Goal: Task Accomplishment & Management: Use online tool/utility

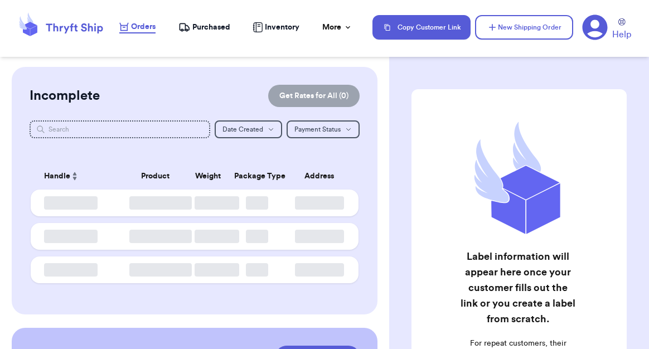
checkbox input "true"
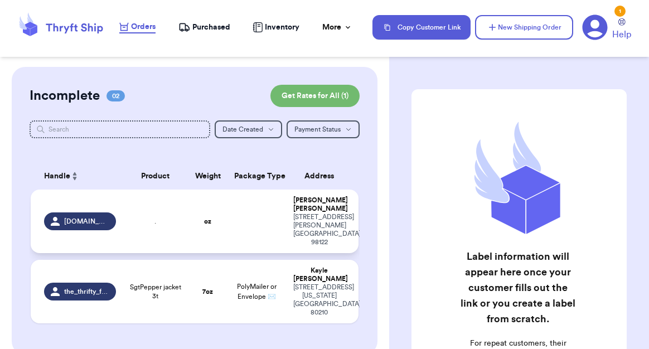
click at [236, 224] on td at bounding box center [256, 222] width 59 height 64
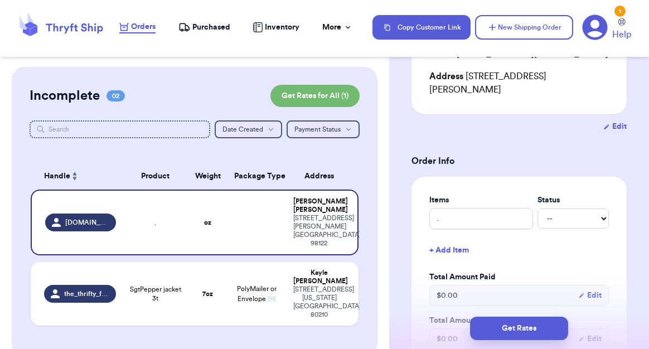
scroll to position [226, 0]
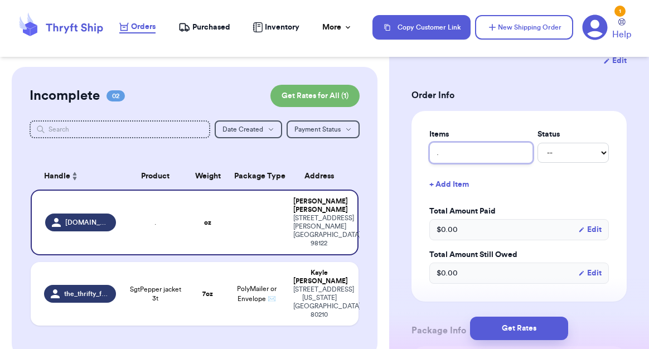
click at [447, 142] on input "." at bounding box center [481, 152] width 104 height 21
drag, startPoint x: 447, startPoint y: 151, endPoint x: 386, endPoint y: 144, distance: 61.1
click at [387, 147] on div "Customer Link New Order Incomplete 02 Get Rates for All ( 1 ) Get Rates for All…" at bounding box center [324, 174] width 649 height 349
type input "f"
type input "fu"
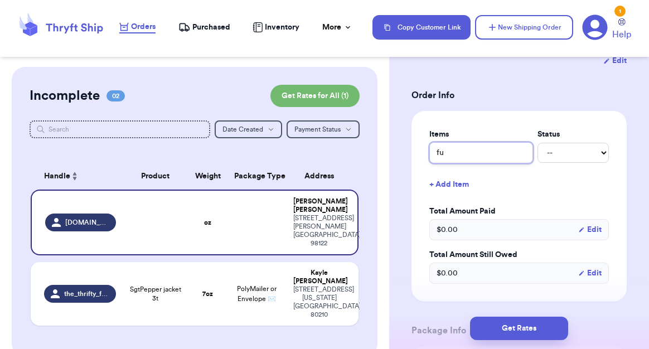
type input "fur"
type input "fur a"
type input "fur an"
type input "fur and"
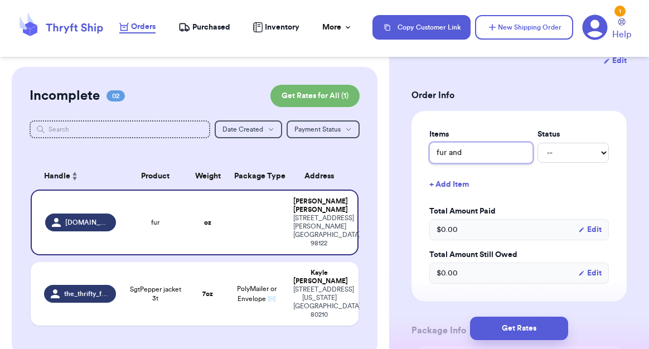
type input "fur and"
type input "fur and c"
type input "fur and"
type input "fur and f"
type input "fur and fo"
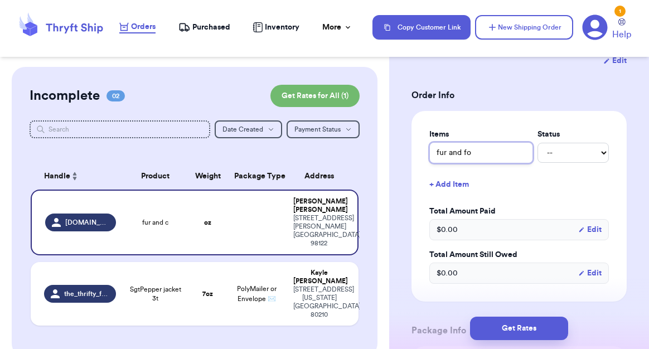
type input "fur and for"
type input "fur and fora"
type input "fur and [PERSON_NAME]"
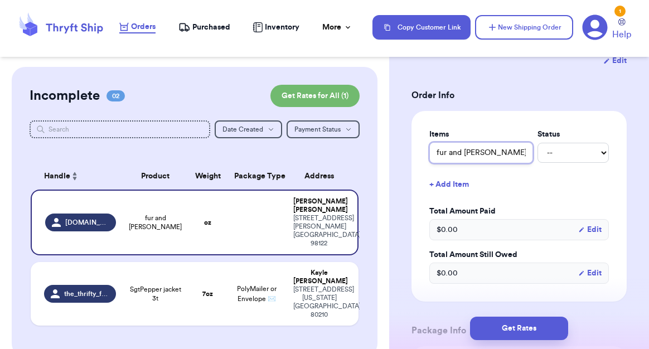
type input "fur and fora"
type input "fur and for"
type input "fur and fo"
type input "fur and f"
type input "fur and fl"
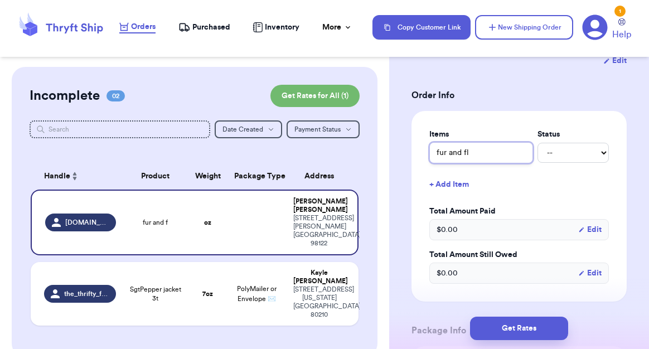
type input "fur and flo"
type input "fur and [PERSON_NAME]"
type input "fur and flora"
type input "fur and floral"
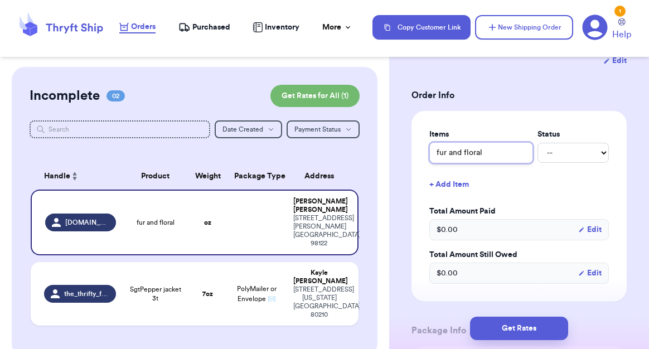
type input "fur and floral j"
type input "fur and floral ja"
type input "fur and floral jac"
type input "fur and floral jack"
type input "fur and floral jacke"
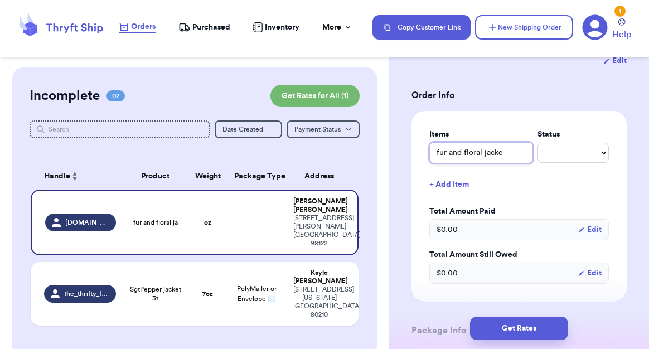
type input "fur and floral jacket"
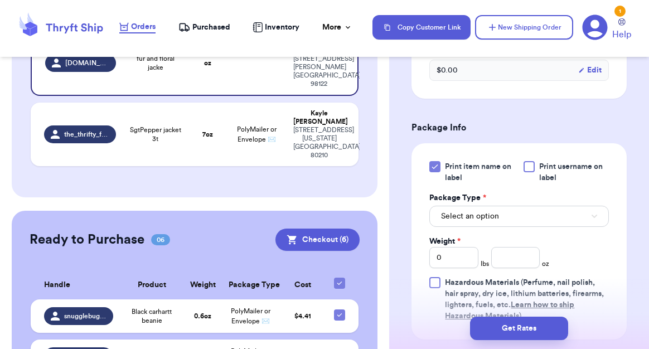
scroll to position [439, 0]
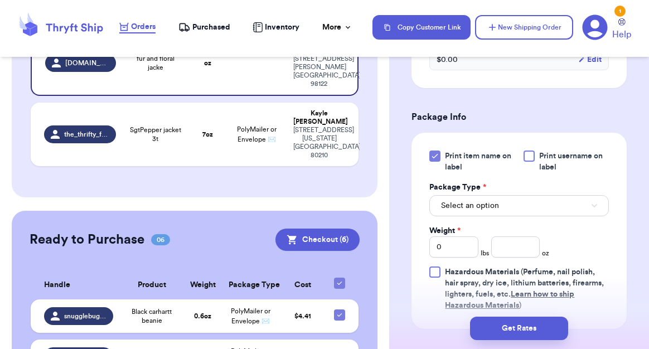
type input "fur and floral jacket"
click at [537, 139] on div "Print item name on label Print username on label Package Type * Select an optio…" at bounding box center [518, 231] width 215 height 196
click at [522, 151] on div "Print item name on label Print username on label" at bounding box center [519, 162] width 180 height 22
click at [537, 151] on label "Print username on label" at bounding box center [565, 162] width 85 height 22
click at [0, 0] on input "Print username on label" at bounding box center [0, 0] width 0 height 0
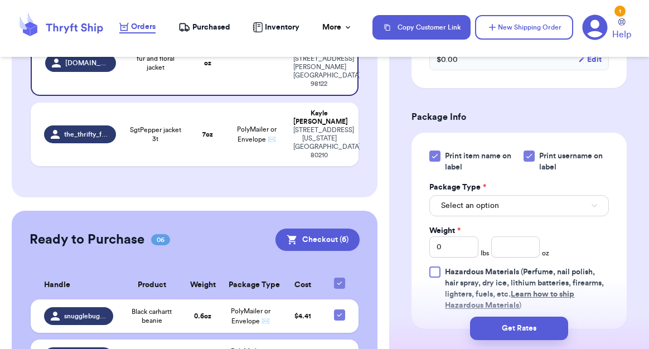
click at [507, 195] on button "Select an option" at bounding box center [519, 205] width 180 height 21
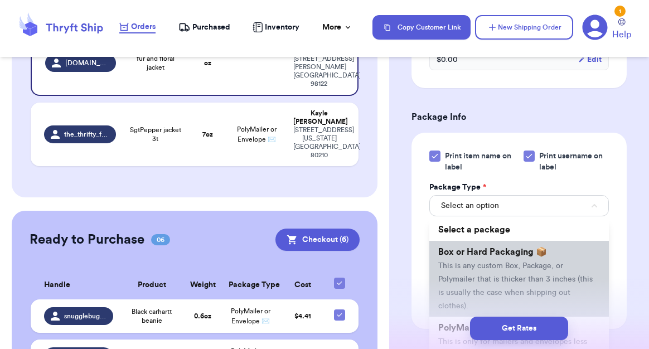
scroll to position [54, 0]
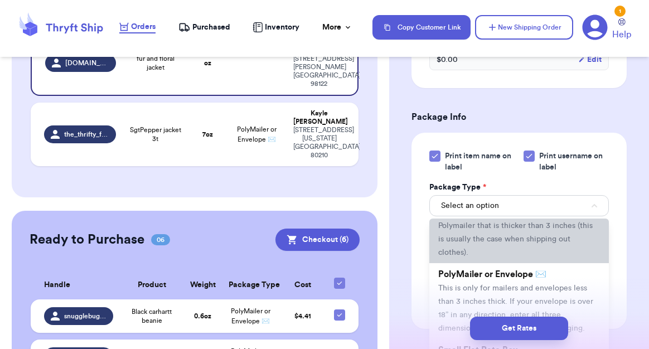
click at [481, 226] on span "This is any custom Box, Package, or Polymailer that is thicker than 3 inches (t…" at bounding box center [515, 233] width 154 height 48
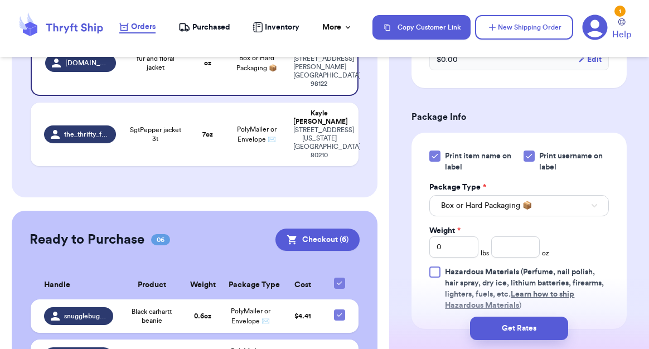
click at [454, 247] on div "Print item name on label Print username on label Package Type * Box or Hard Pac…" at bounding box center [519, 231] width 180 height 161
drag, startPoint x: 448, startPoint y: 228, endPoint x: 470, endPoint y: 235, distance: 23.3
click at [467, 240] on input "0" at bounding box center [453, 246] width 49 height 21
type input "1"
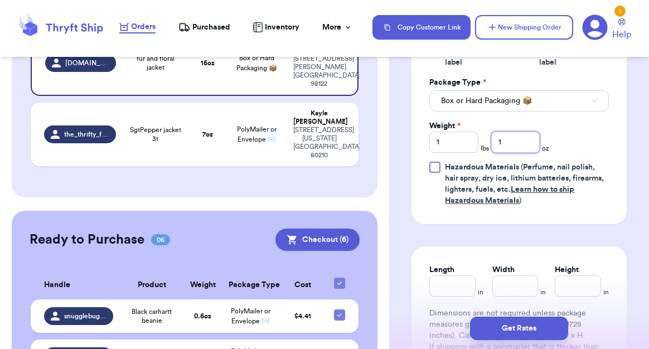
scroll to position [597, 0]
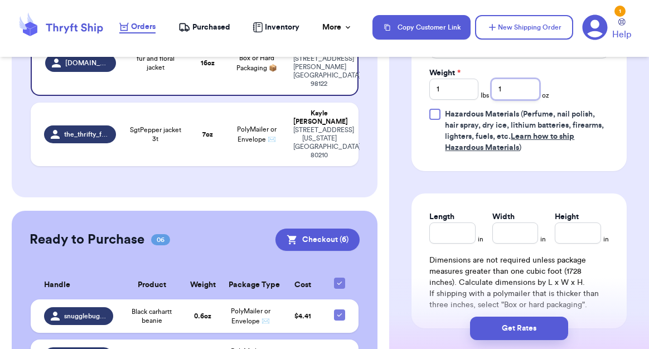
type input "1"
click at [449, 255] on div "Dimensions are not required unless package measures greater than one cubic foot…" at bounding box center [519, 283] width 180 height 56
click at [443, 230] on input "Length" at bounding box center [452, 232] width 46 height 21
type input "9"
type input "6"
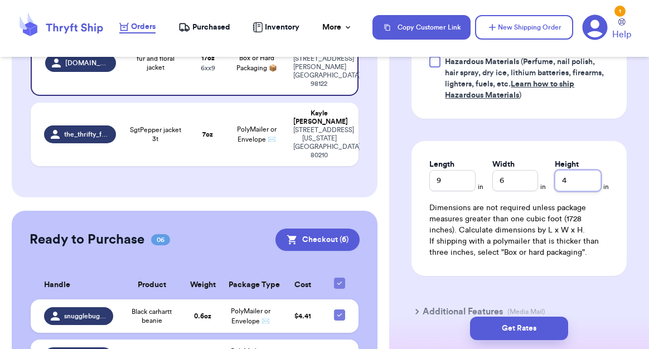
scroll to position [666, 0]
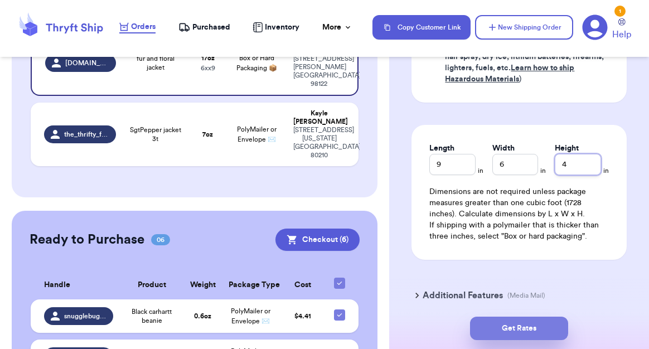
type input "4"
click at [511, 331] on button "Get Rates" at bounding box center [519, 328] width 98 height 23
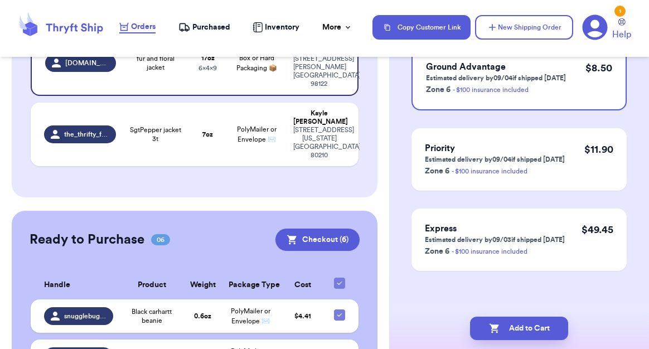
scroll to position [0, 0]
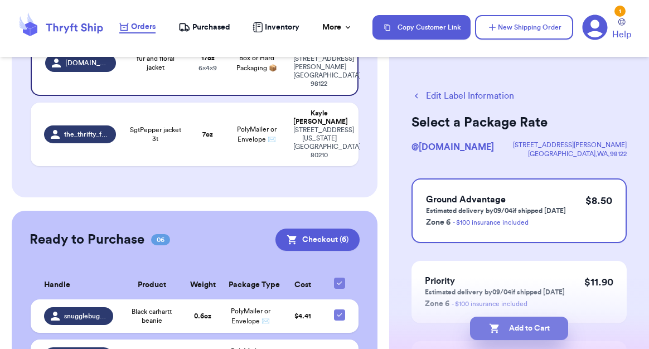
click at [529, 327] on button "Add to Cart" at bounding box center [519, 328] width 98 height 23
checkbox input "true"
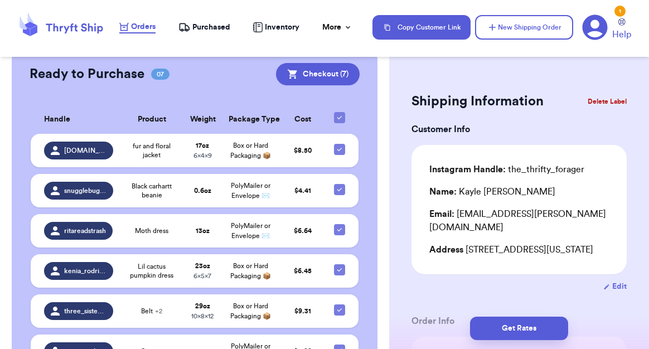
scroll to position [253, 0]
